Goal: Find contact information: Find contact information

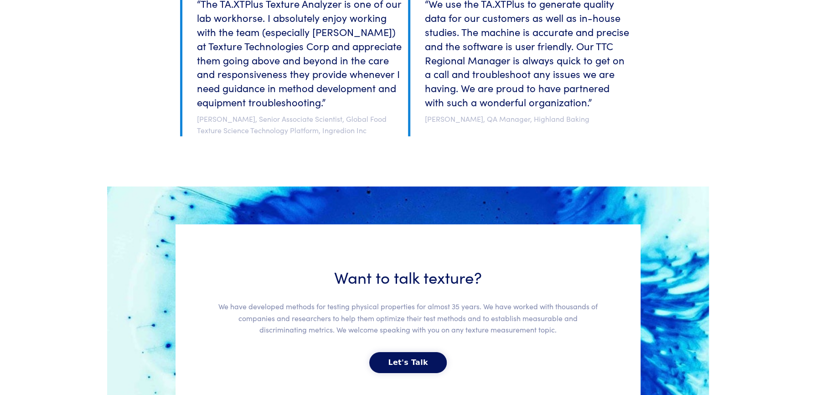
scroll to position [2039, 0]
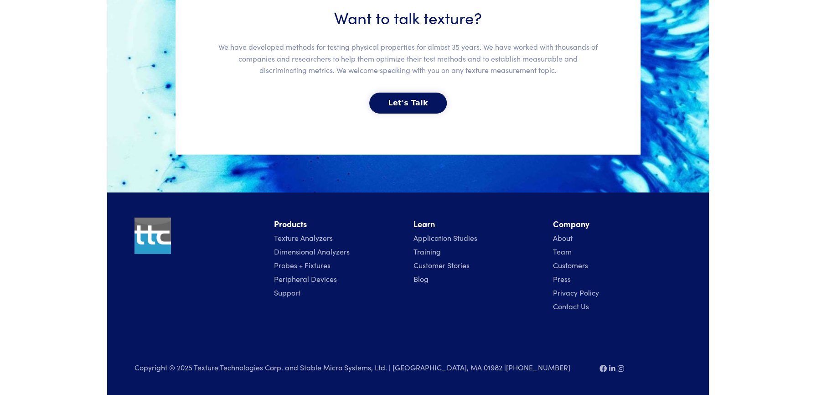
click at [561, 250] on link "Team" at bounding box center [562, 251] width 19 height 10
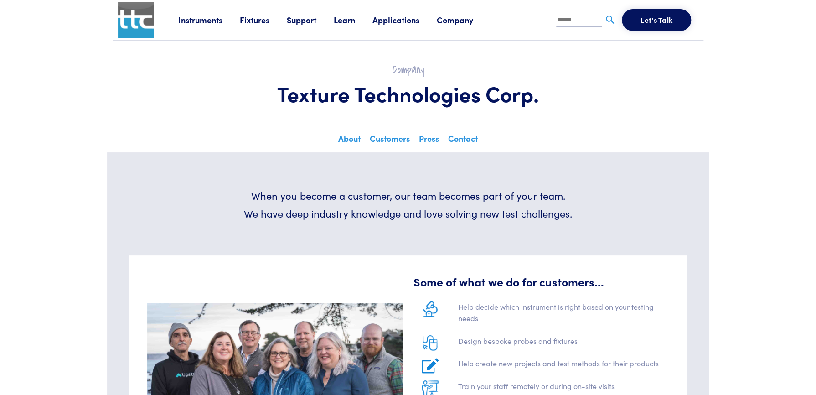
click at [578, 20] on input "text" at bounding box center [579, 21] width 46 height 14
type input "******"
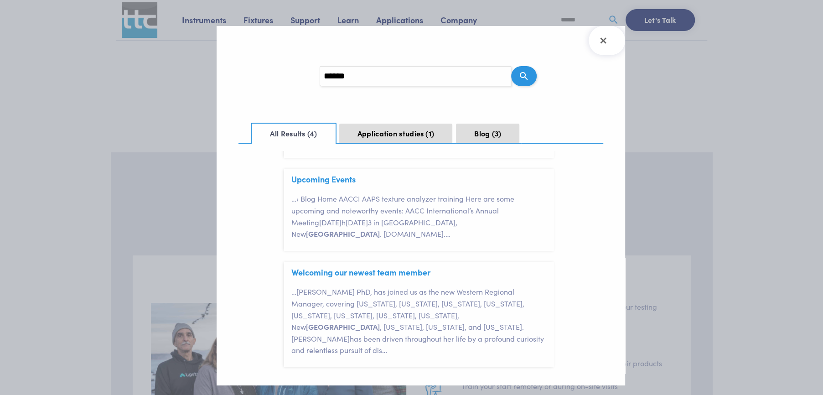
scroll to position [241, 0]
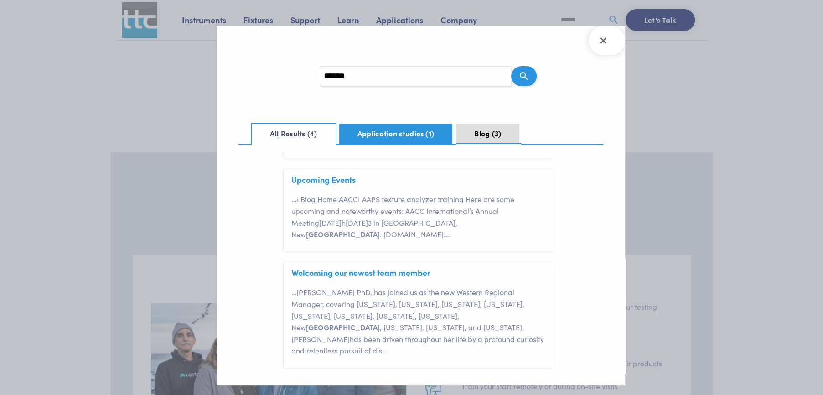
click at [392, 134] on button "Application studies 1" at bounding box center [396, 134] width 114 height 20
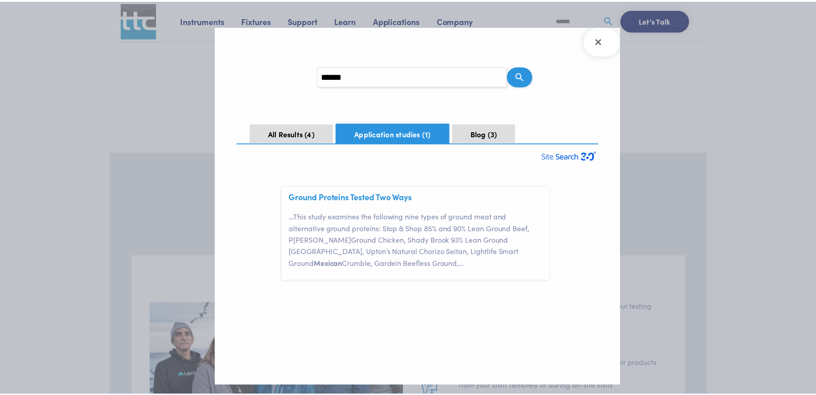
scroll to position [0, 0]
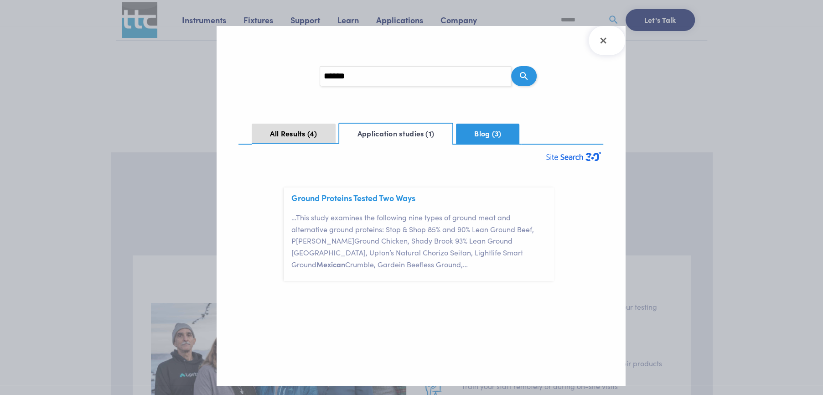
click at [485, 129] on button "Blog 3" at bounding box center [487, 134] width 63 height 20
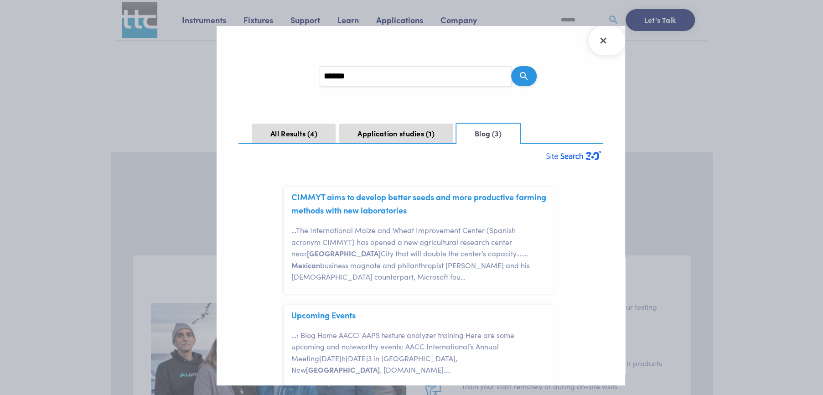
click at [606, 37] on icon "Close Search Results" at bounding box center [603, 40] width 15 height 15
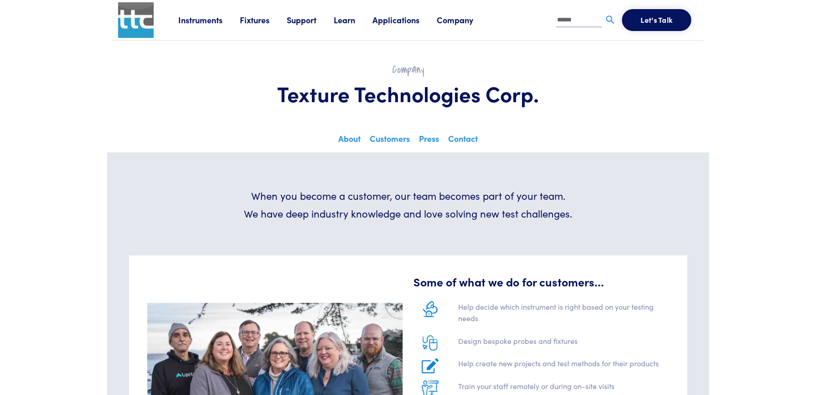
click at [460, 20] on link "Company" at bounding box center [464, 19] width 54 height 11
click at [616, 63] on link "Contact" at bounding box center [619, 62] width 37 height 16
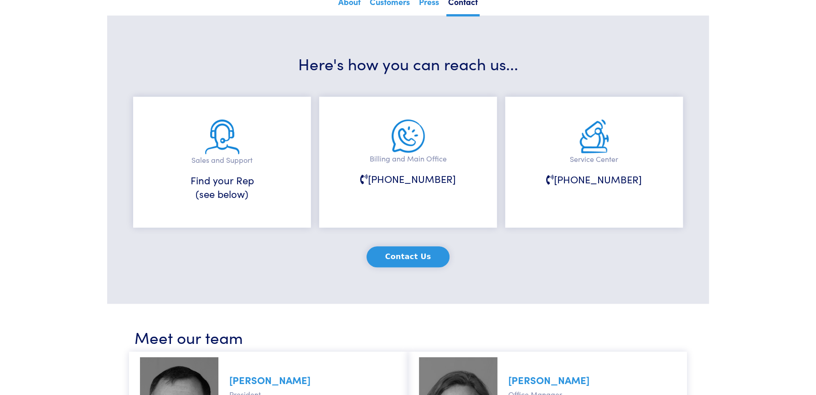
scroll to position [112, 0]
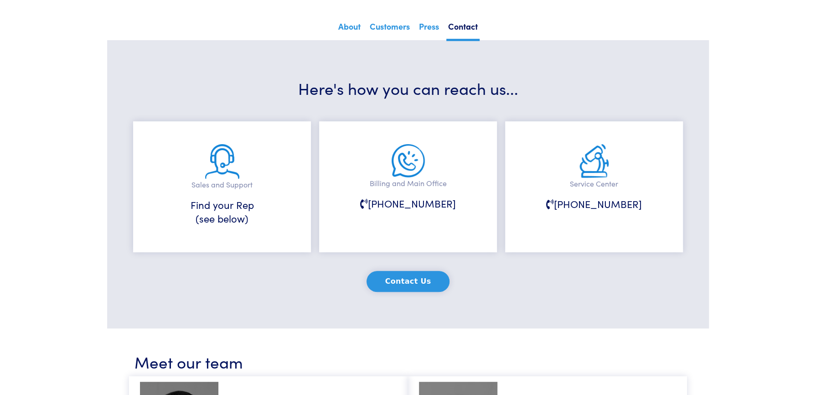
click at [209, 221] on h6 "Find your Rep (see below)" at bounding box center [222, 212] width 132 height 28
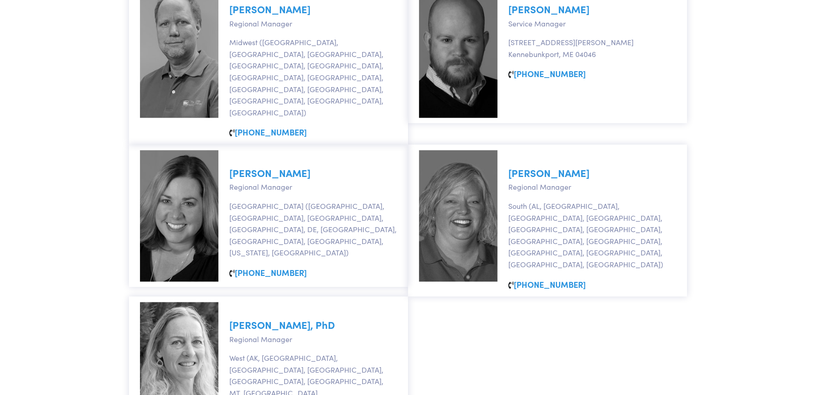
scroll to position [705, 0]
